Goal: Task Accomplishment & Management: Use online tool/utility

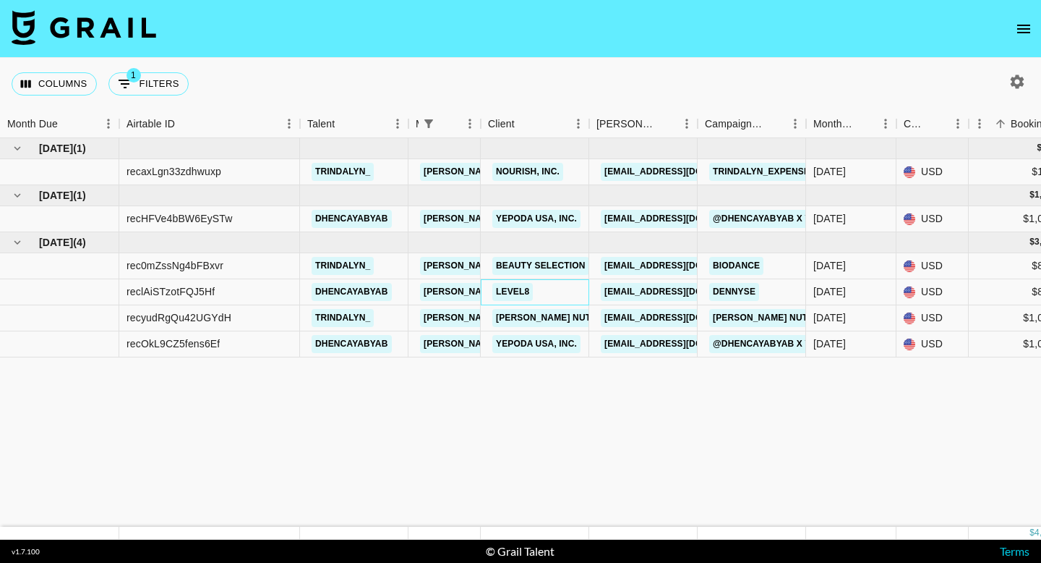
click at [581, 286] on div "LEVEL8" at bounding box center [535, 292] width 108 height 26
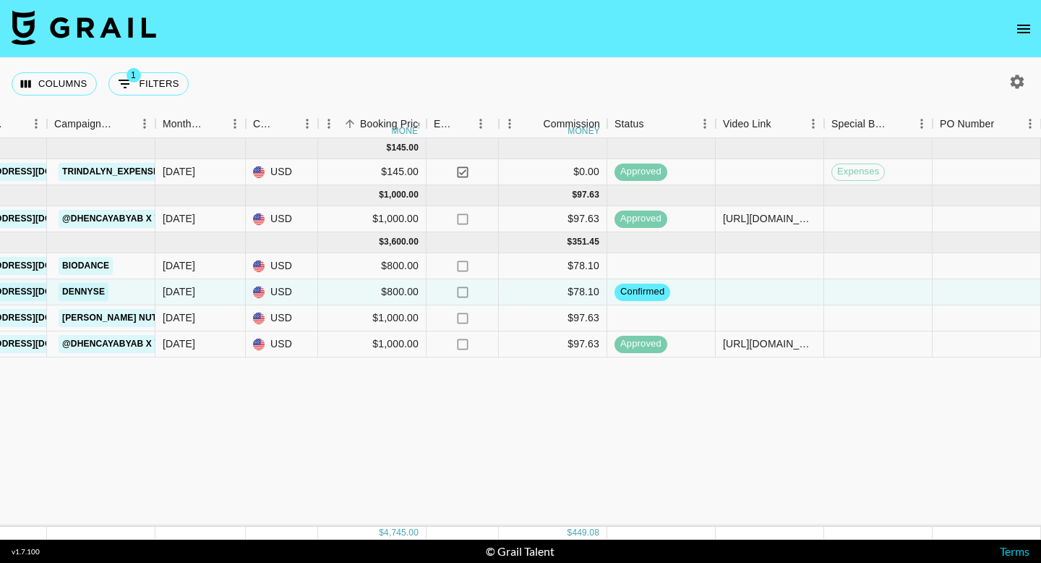
scroll to position [0, 759]
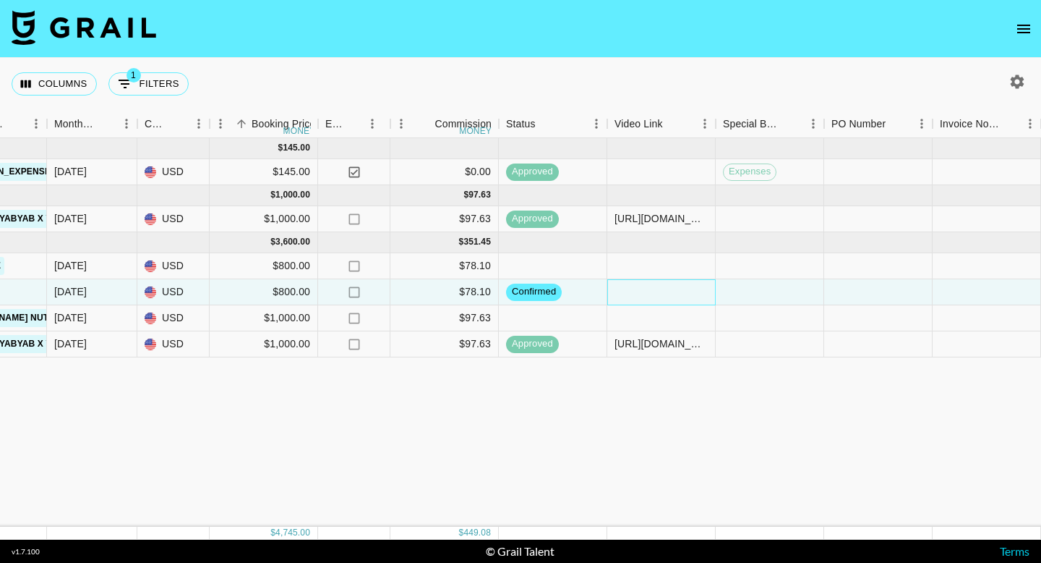
click at [664, 297] on div at bounding box center [661, 292] width 108 height 26
type input "v"
type input "[URL][DOMAIN_NAME]"
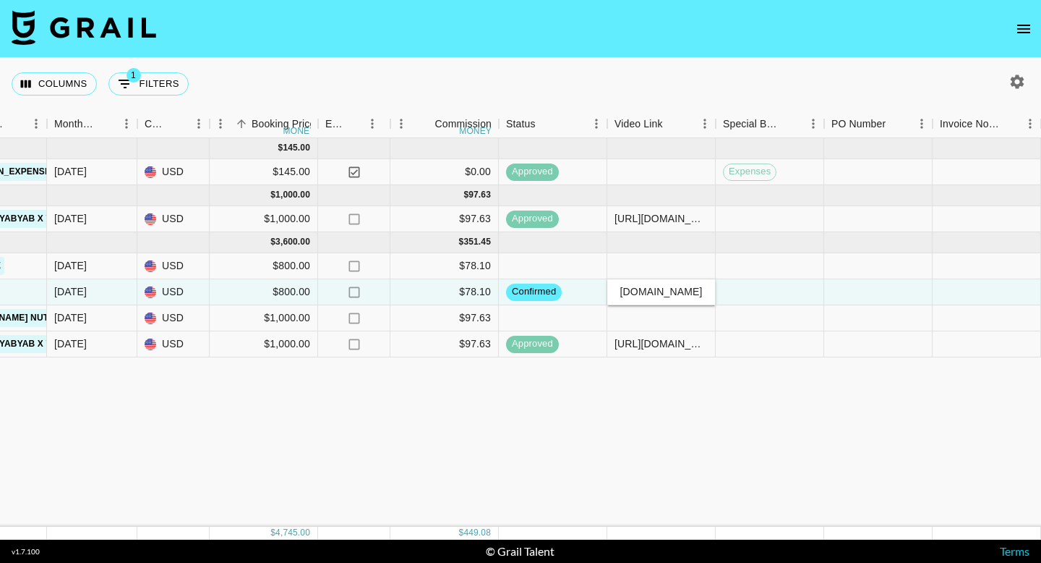
scroll to position [0, 0]
click at [748, 476] on div "[DATE] ( 1 ) $ 145.00 recaxLgn33zdhwuxp trindalyn_ [PERSON_NAME][EMAIL_ADDRESS]…" at bounding box center [441, 332] width 2401 height 388
click at [753, 290] on div at bounding box center [770, 292] width 108 height 26
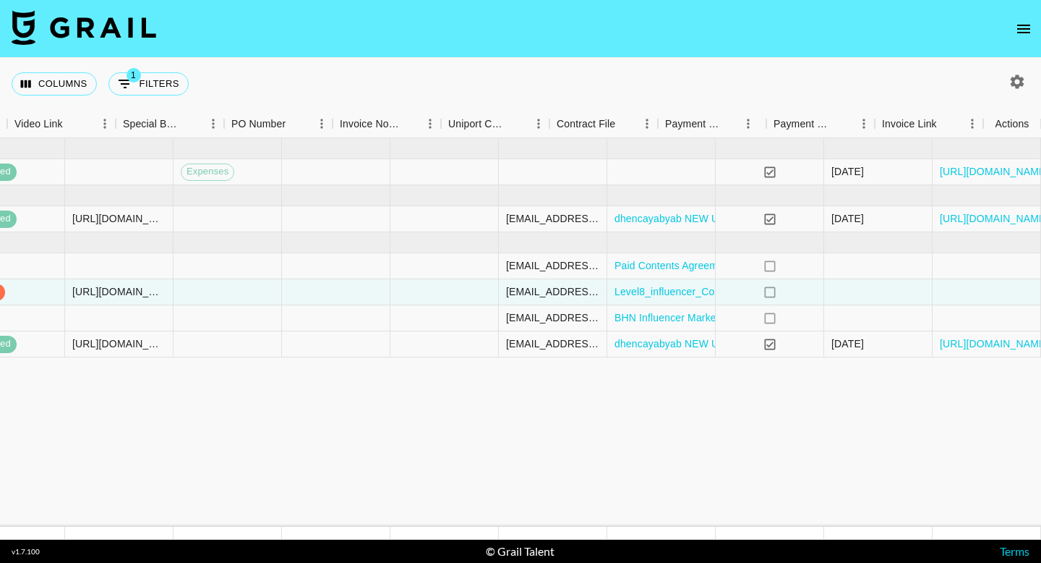
scroll to position [0, 1359]
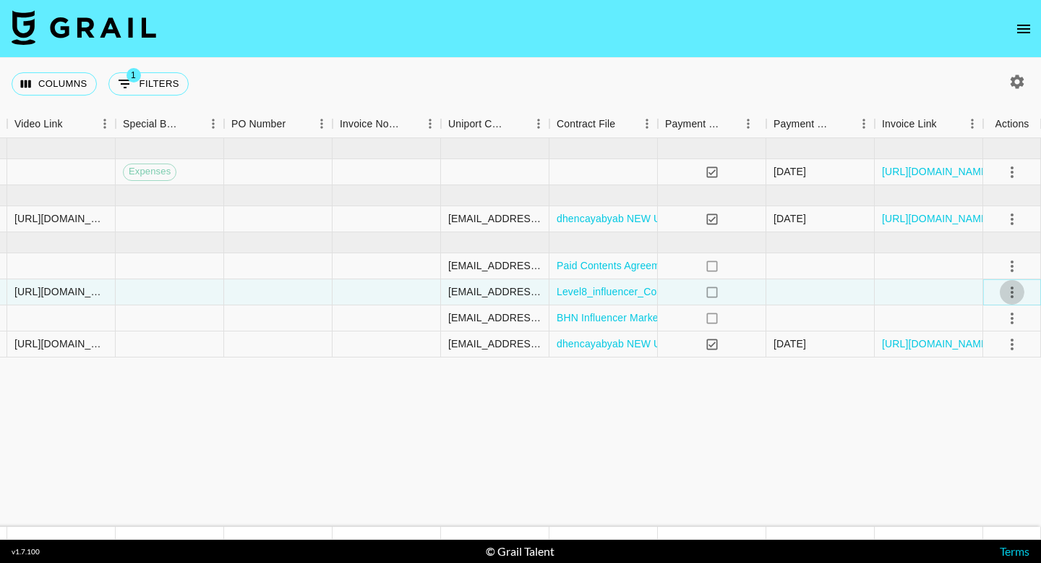
click at [1012, 287] on icon "select merge strategy" at bounding box center [1012, 292] width 3 height 12
click at [972, 431] on div "Approve" at bounding box center [981, 427] width 44 height 17
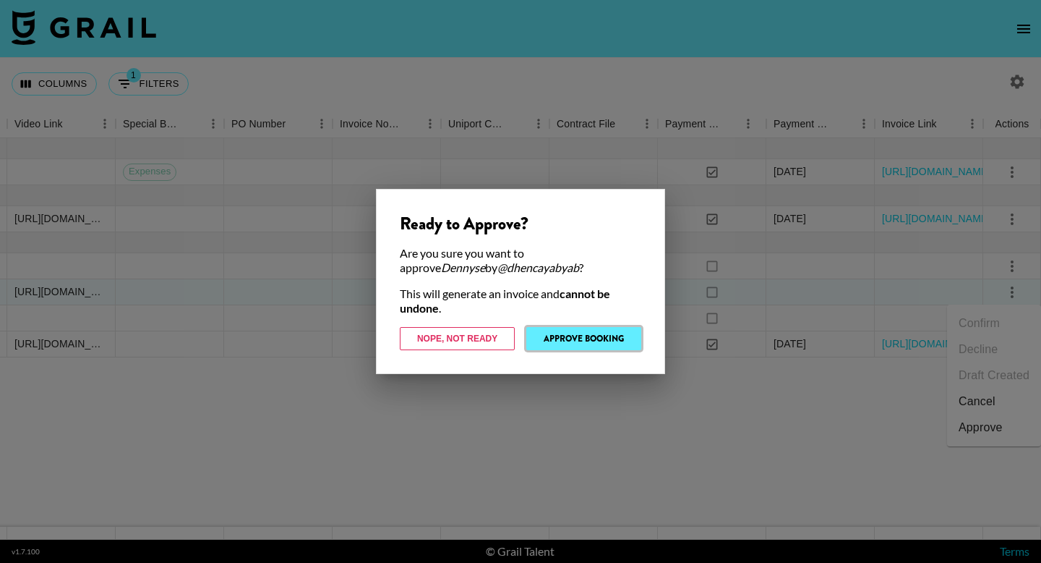
click at [623, 334] on button "Approve Booking" at bounding box center [583, 338] width 115 height 23
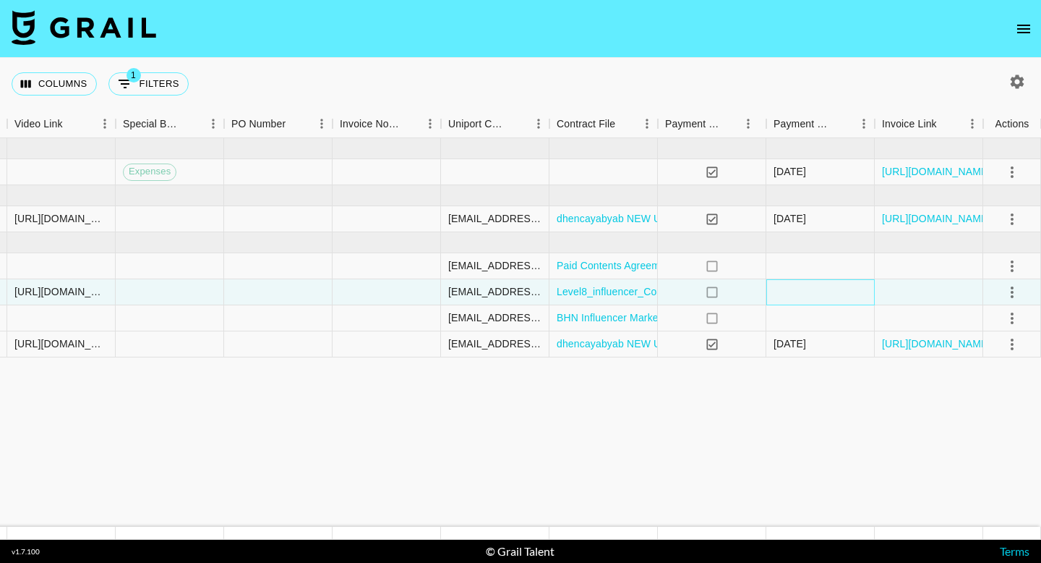
click at [784, 294] on div at bounding box center [820, 292] width 108 height 26
click at [288, 291] on div at bounding box center [278, 292] width 108 height 26
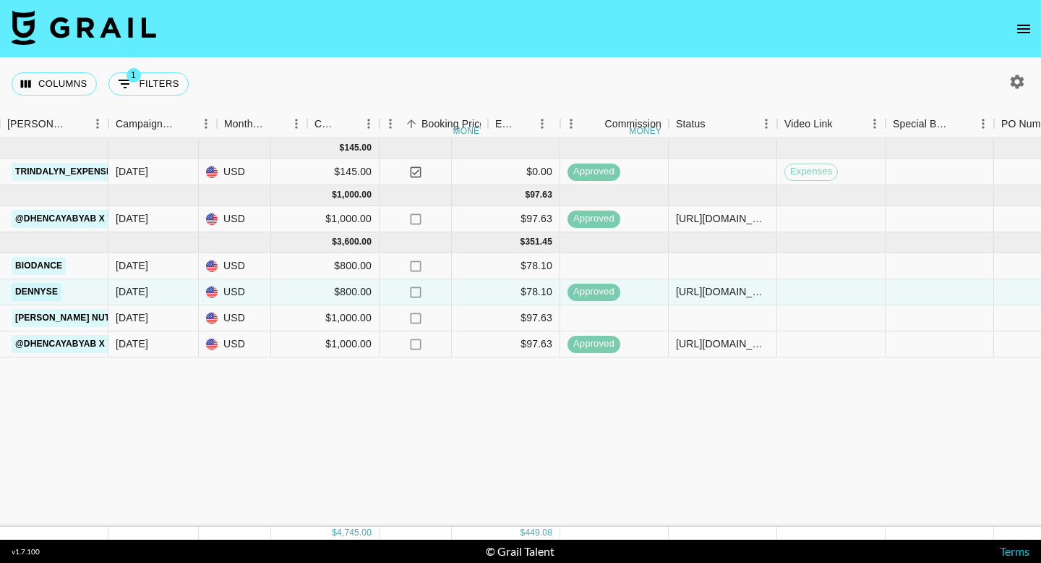
scroll to position [0, 589]
